Goal: Information Seeking & Learning: Compare options

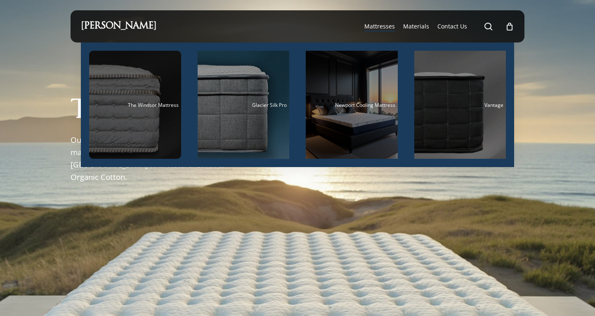
click at [151, 98] on div "Main Menu" at bounding box center [135, 105] width 92 height 108
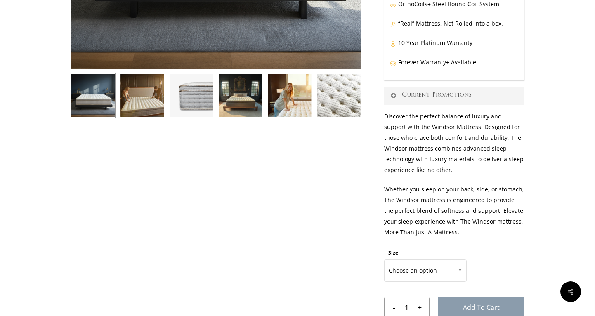
scroll to position [324, 0]
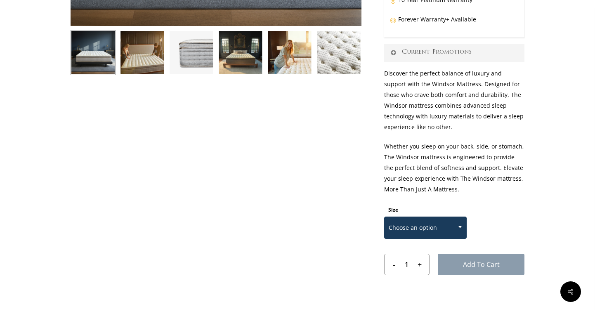
click at [418, 225] on span "Choose an option" at bounding box center [425, 227] width 82 height 17
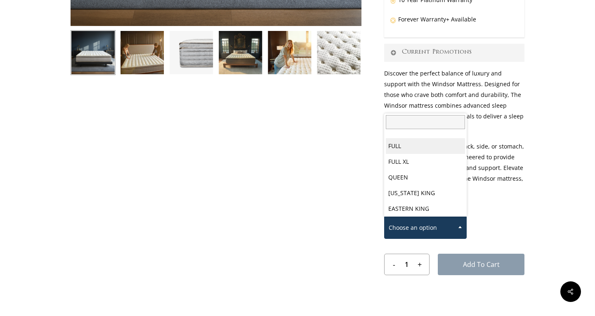
scroll to position [43, 0]
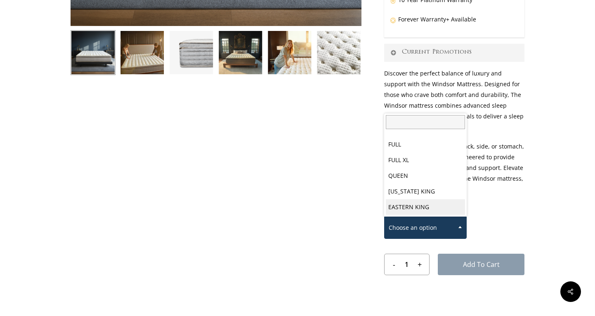
select select "EASTERN KING"
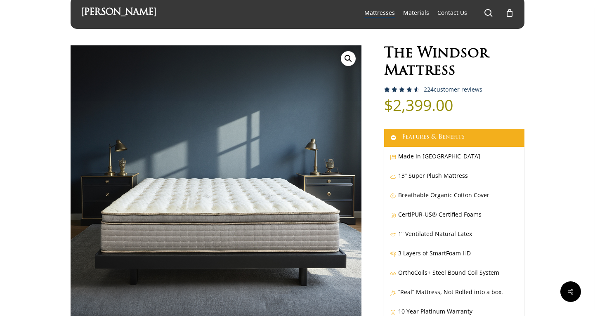
scroll to position [0, 0]
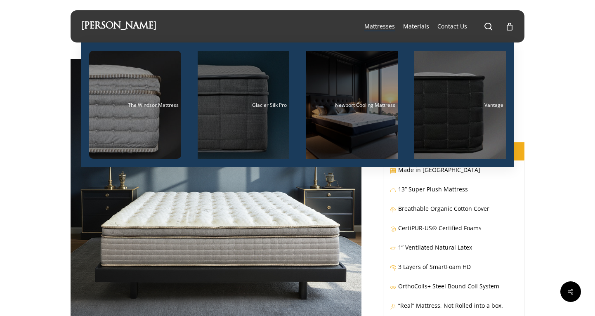
click at [258, 107] on span "Glacier Silk Pro" at bounding box center [269, 104] width 35 height 7
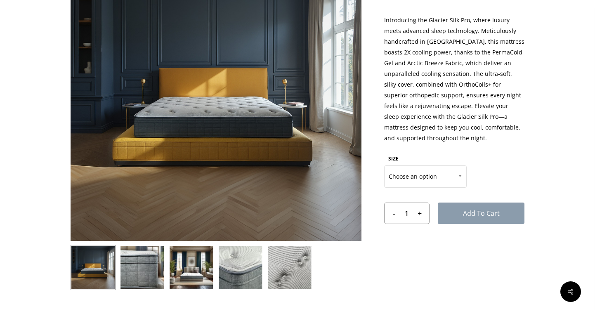
scroll to position [110, 0]
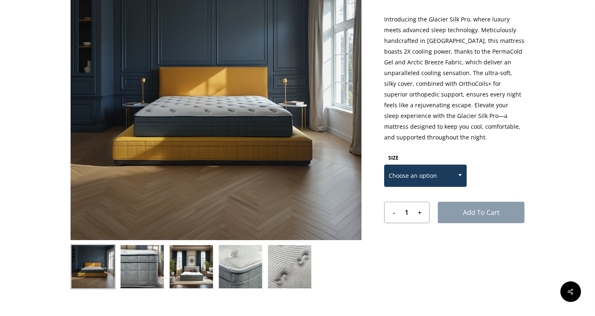
click at [448, 182] on span "Choose an option" at bounding box center [425, 175] width 82 height 17
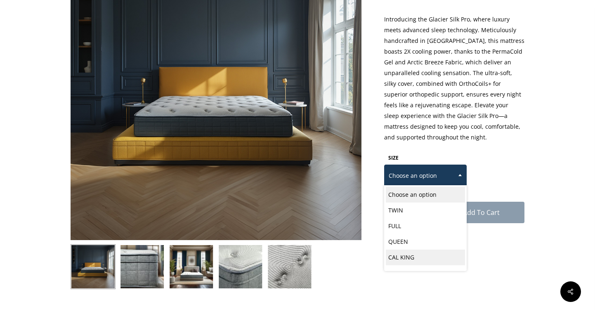
scroll to position [12, 0]
select select "EASTERN KING"
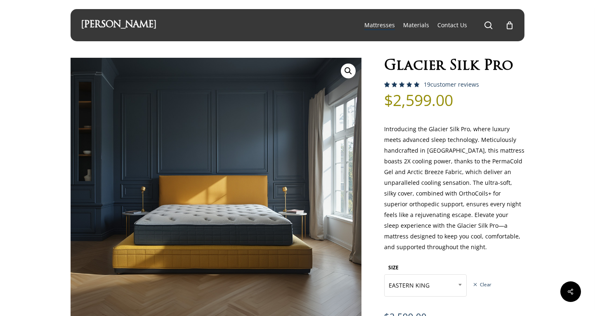
scroll to position [0, 0]
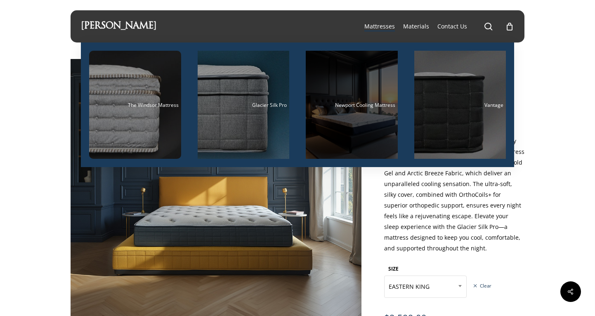
click at [363, 106] on span "Newport Cooling Mattress" at bounding box center [365, 104] width 60 height 7
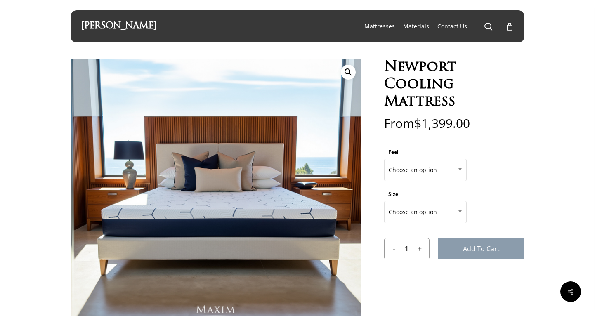
scroll to position [0, 0]
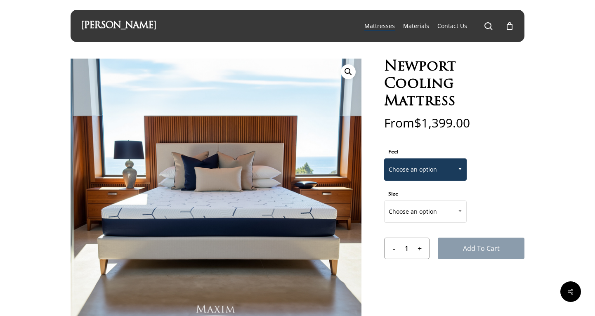
click at [442, 166] on span "Choose an option" at bounding box center [425, 169] width 82 height 17
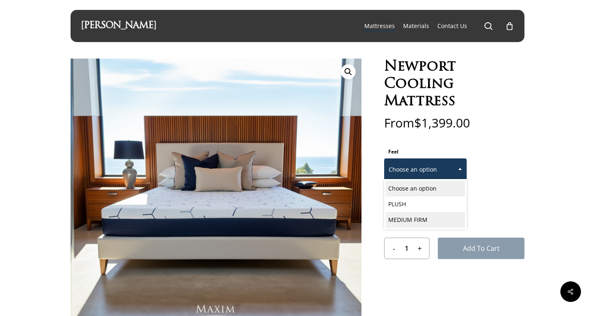
select select "MEDIUM FIRM"
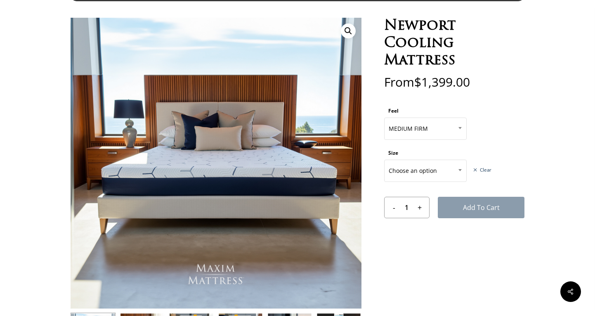
scroll to position [49, 0]
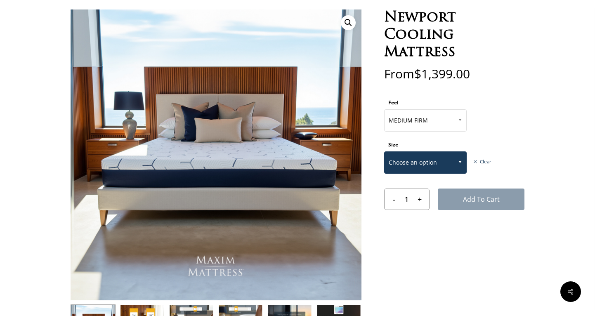
click at [444, 167] on span "Choose an option" at bounding box center [425, 162] width 82 height 17
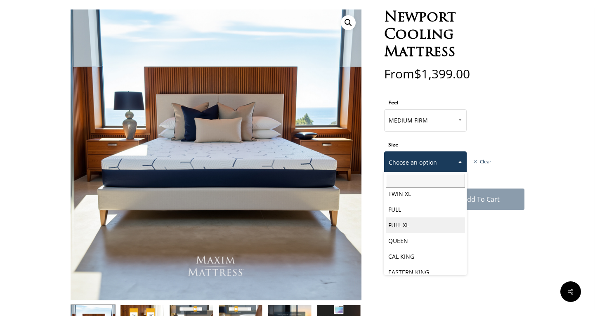
scroll to position [43, 0]
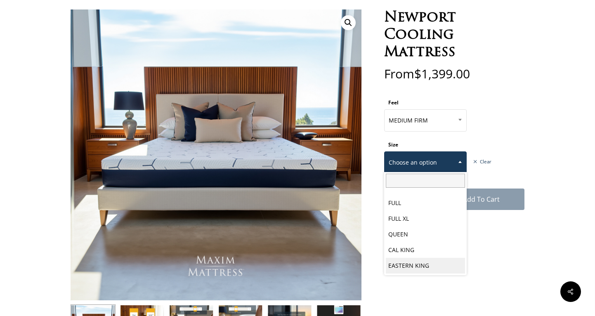
select select "EASTERN KING"
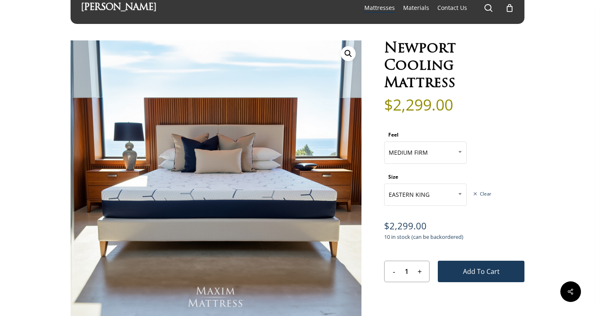
scroll to position [0, 0]
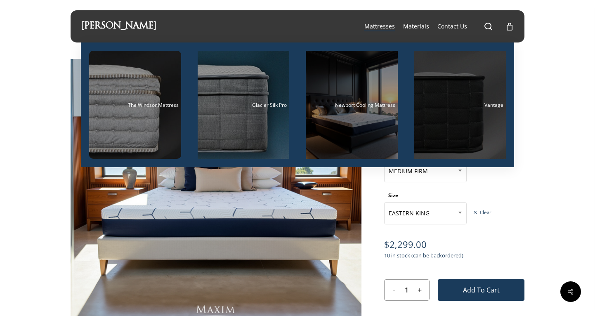
click at [455, 110] on div "Main Menu" at bounding box center [460, 105] width 92 height 108
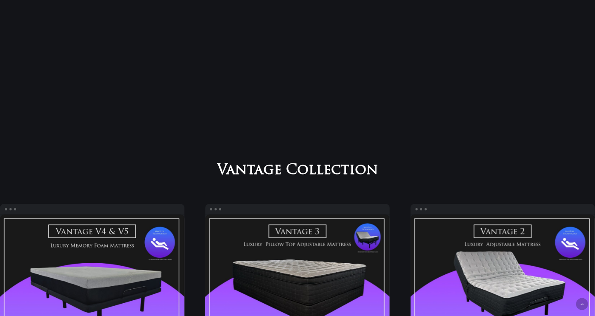
scroll to position [439, 0]
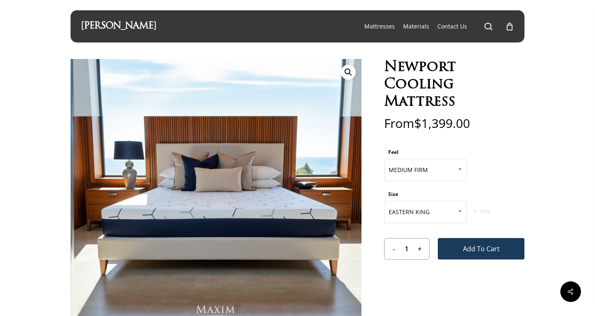
select select "MEDIUM FIRM"
select select "EASTERN KING"
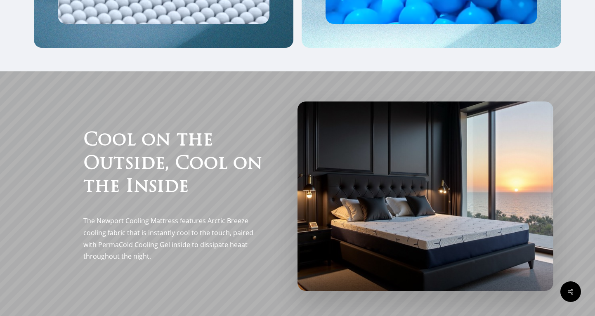
scroll to position [977, 0]
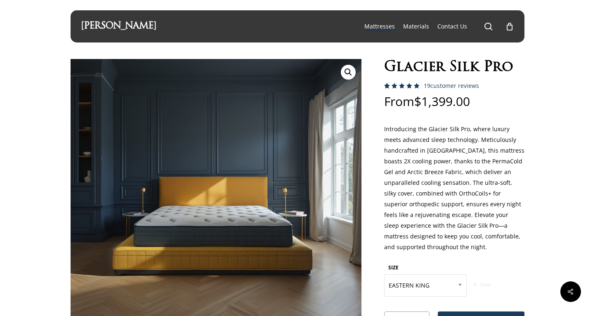
select select "EASTERN KING"
